Goal: Communication & Community: Connect with others

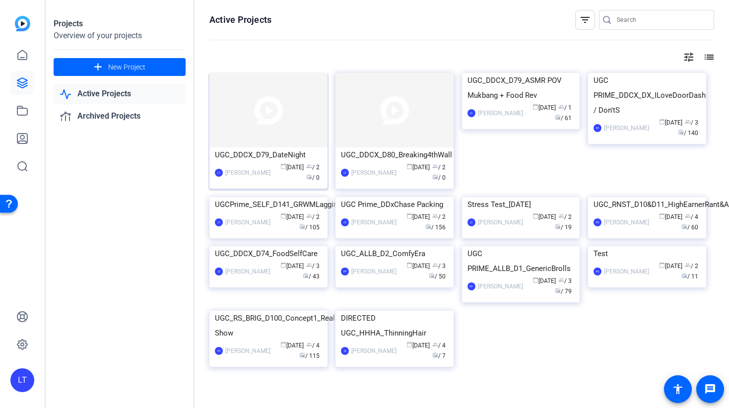
click at [256, 107] on img at bounding box center [268, 110] width 118 height 74
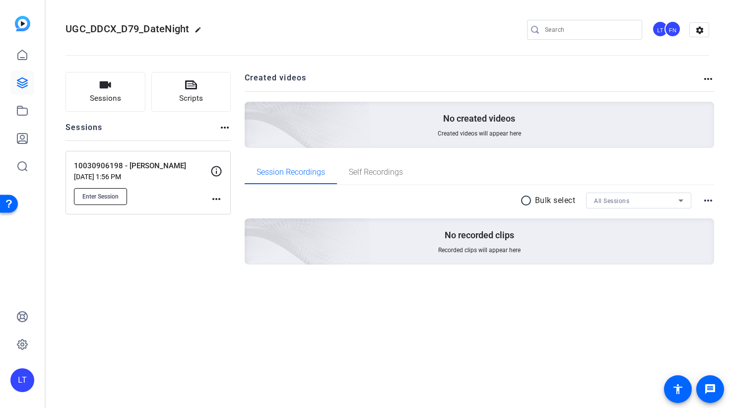
click at [98, 197] on span "Enter Session" at bounding box center [100, 197] width 36 height 8
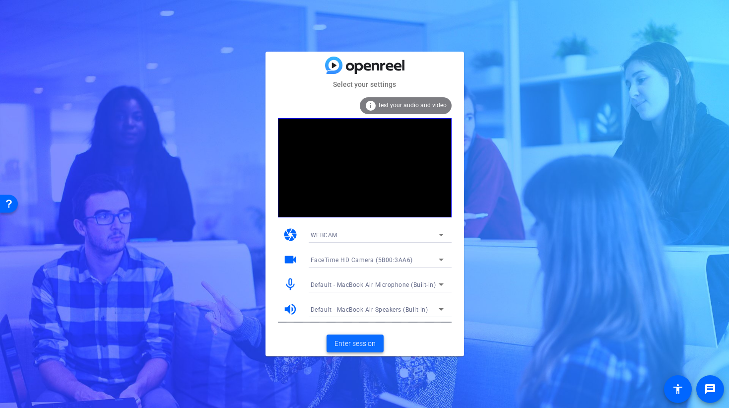
click at [355, 345] on span "Enter session" at bounding box center [354, 343] width 41 height 10
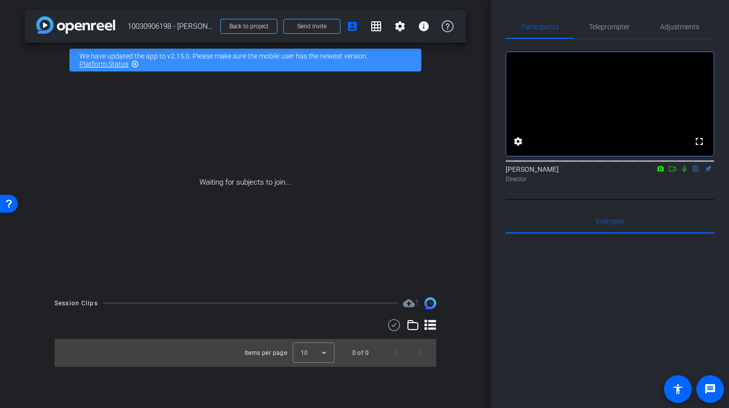
click at [671, 172] on icon at bounding box center [672, 168] width 8 height 7
click at [697, 172] on icon at bounding box center [696, 169] width 4 height 6
click at [322, 29] on span "Send invite" at bounding box center [311, 26] width 29 height 8
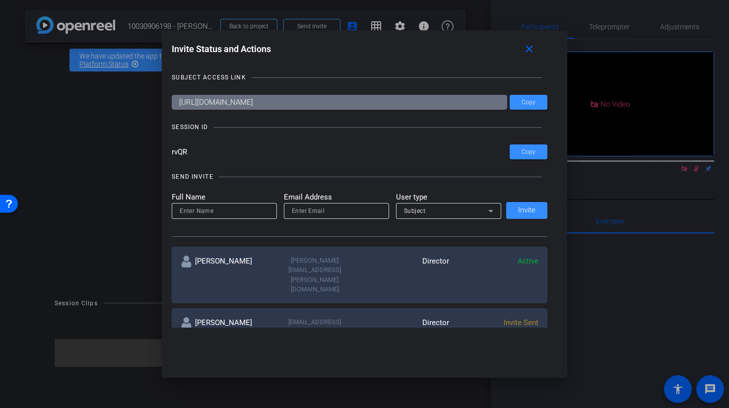
click at [290, 213] on div at bounding box center [336, 211] width 105 height 16
paste input "Andres Ruiz Quintero <andres.ruizquintero@readyset.co>"
click at [290, 211] on div "Andres Ruiz Quintero <andres.ruizquintero@readyset.co>" at bounding box center [336, 211] width 105 height 16
click at [292, 212] on input "Andres Ruiz Quintero <andres.ruizquintero@readyset.co" at bounding box center [336, 211] width 89 height 12
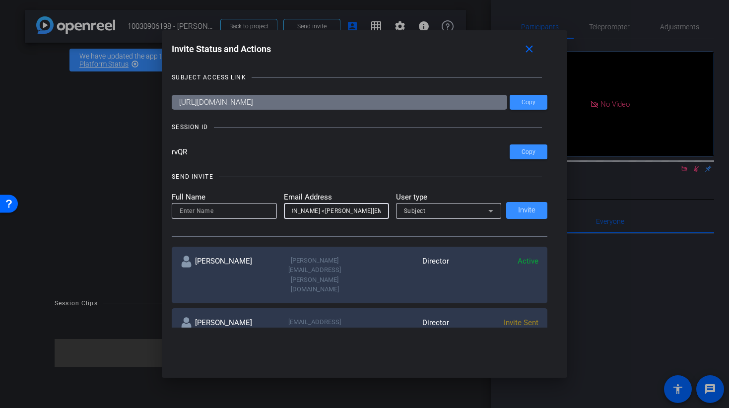
scroll to position [0, 0]
drag, startPoint x: 335, startPoint y: 211, endPoint x: 271, endPoint y: 208, distance: 64.6
click at [271, 208] on form "Full Name Email Address Andres Ruiz Quintero <andres.ruizquintero@readyset.co U…" at bounding box center [336, 205] width 329 height 27
type input "andres.ruizquintero@readyset.co"
click at [434, 207] on div "Subject" at bounding box center [446, 210] width 84 height 12
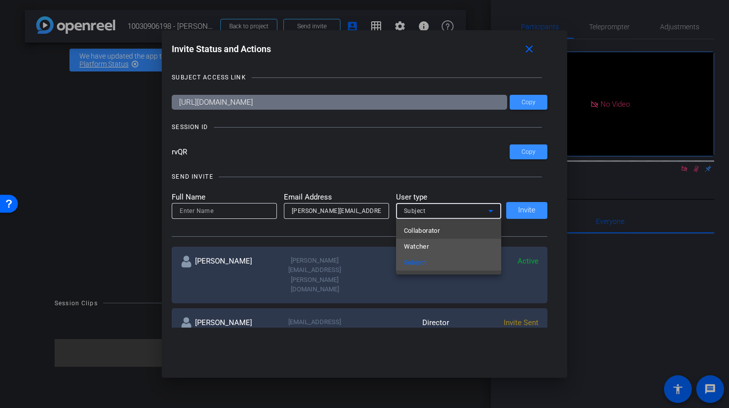
click at [445, 243] on mat-option "Watcher" at bounding box center [448, 247] width 105 height 16
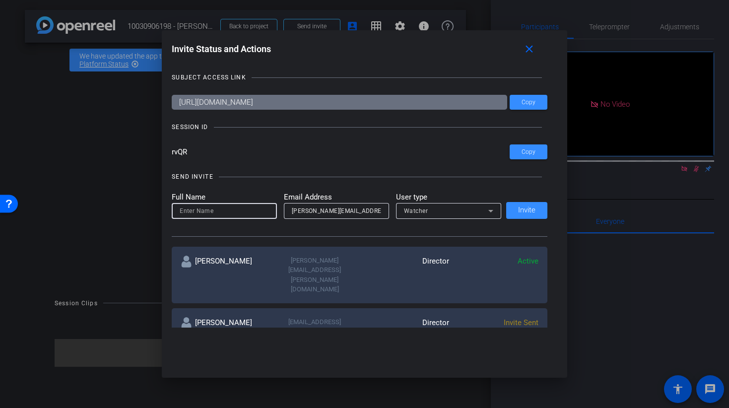
click at [206, 213] on input at bounding box center [224, 211] width 89 height 12
type input "Andrés Ruiz Quinteros"
click at [535, 215] on span at bounding box center [526, 210] width 41 height 24
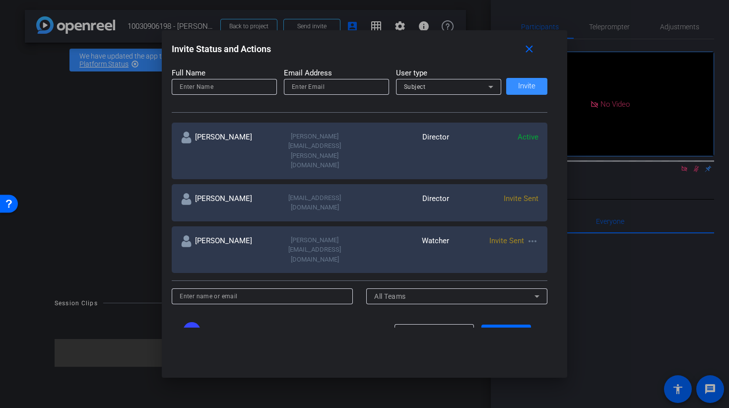
scroll to position [130, 0]
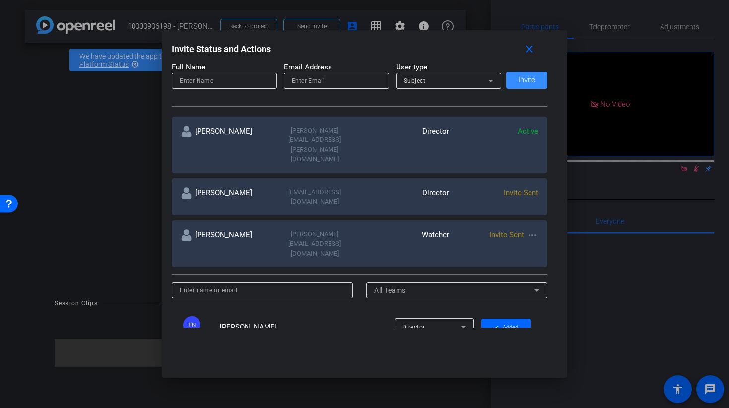
click at [673, 276] on div at bounding box center [364, 204] width 729 height 408
